Goal: Task Accomplishment & Management: Manage account settings

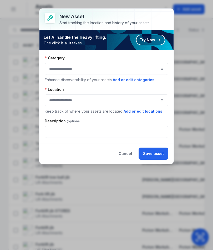
click at [126, 153] on button "Cancel" at bounding box center [125, 154] width 22 height 12
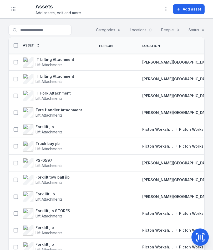
click at [162, 76] on strong "[PERSON_NAME][GEOGRAPHIC_DATA]" at bounding box center [176, 78] width 68 height 5
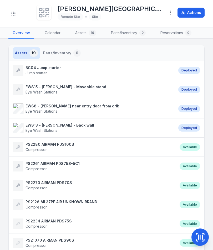
click at [16, 17] on button "Toggle Navigation" at bounding box center [13, 14] width 10 height 10
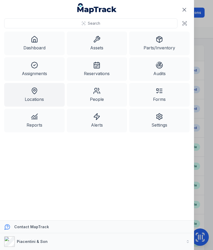
click at [99, 36] on icon at bounding box center [96, 39] width 7 height 7
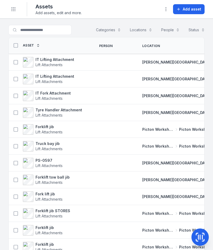
click at [191, 8] on span "Add asset" at bounding box center [191, 9] width 18 height 5
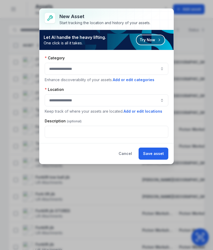
click at [157, 66] on button "button" at bounding box center [106, 69] width 123 height 12
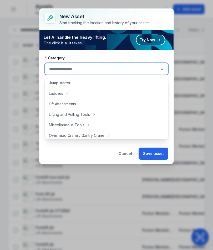
scroll to position [174, 0]
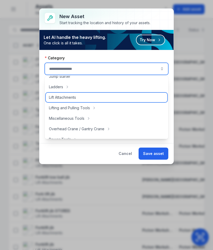
click at [94, 100] on div "Lift Attachments" at bounding box center [106, 97] width 121 height 9
type input "**********"
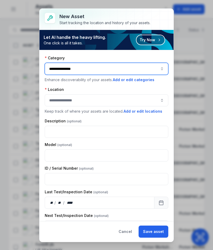
click at [110, 100] on button "button" at bounding box center [106, 100] width 123 height 12
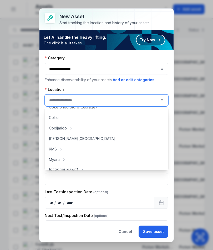
scroll to position [46, 0]
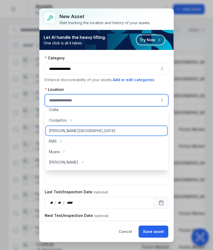
click at [103, 128] on div "[PERSON_NAME][GEOGRAPHIC_DATA]" at bounding box center [106, 130] width 121 height 9
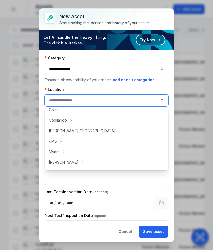
type input "**********"
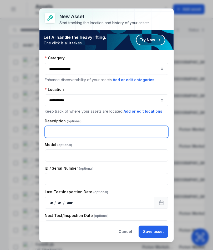
click at [98, 132] on input "text" at bounding box center [106, 132] width 123 height 12
type input "**********"
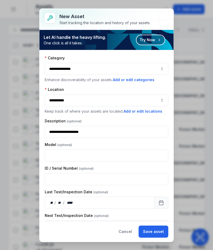
click at [158, 235] on button "Save asset" at bounding box center [153, 232] width 30 height 12
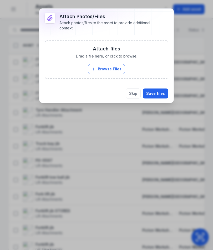
click at [120, 64] on button "Browse Files" at bounding box center [106, 69] width 37 height 10
click at [112, 64] on button "Browse Files" at bounding box center [106, 69] width 37 height 10
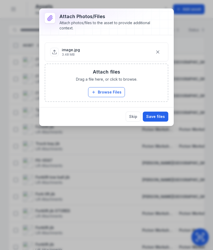
click at [159, 118] on button "Save files" at bounding box center [155, 117] width 25 height 10
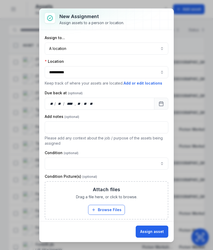
click at [151, 232] on button "Assign asset" at bounding box center [151, 232] width 33 height 12
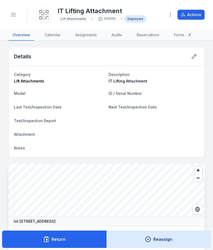
click at [35, 16] on header "Toggle Navigation IT Lifting Attachment Lift Attachments 036558 Deployed Actions" at bounding box center [106, 15] width 213 height 30
click at [46, 16] on icon at bounding box center [44, 15] width 12 height 12
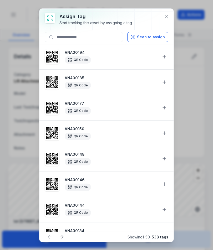
click at [155, 39] on button "Scan to assign" at bounding box center [147, 37] width 41 height 10
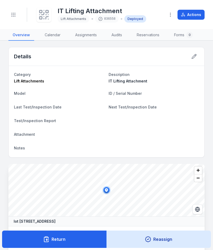
click at [75, 237] on button "Return" at bounding box center [54, 239] width 104 height 17
